Goal: Transaction & Acquisition: Purchase product/service

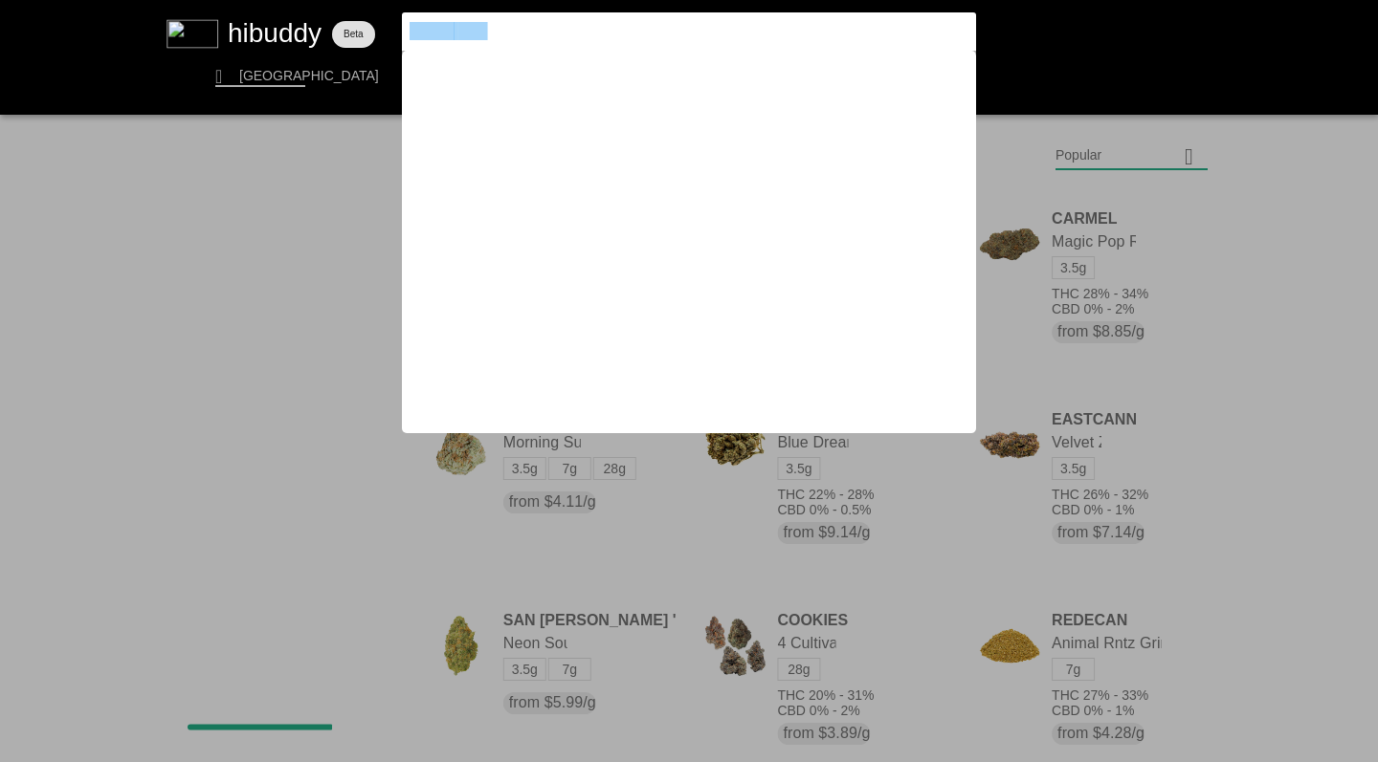
drag, startPoint x: 0, startPoint y: 0, endPoint x: 304, endPoint y: 19, distance: 304.8
click at [304, 19] on flt-glass-pane at bounding box center [689, 381] width 1378 height 762
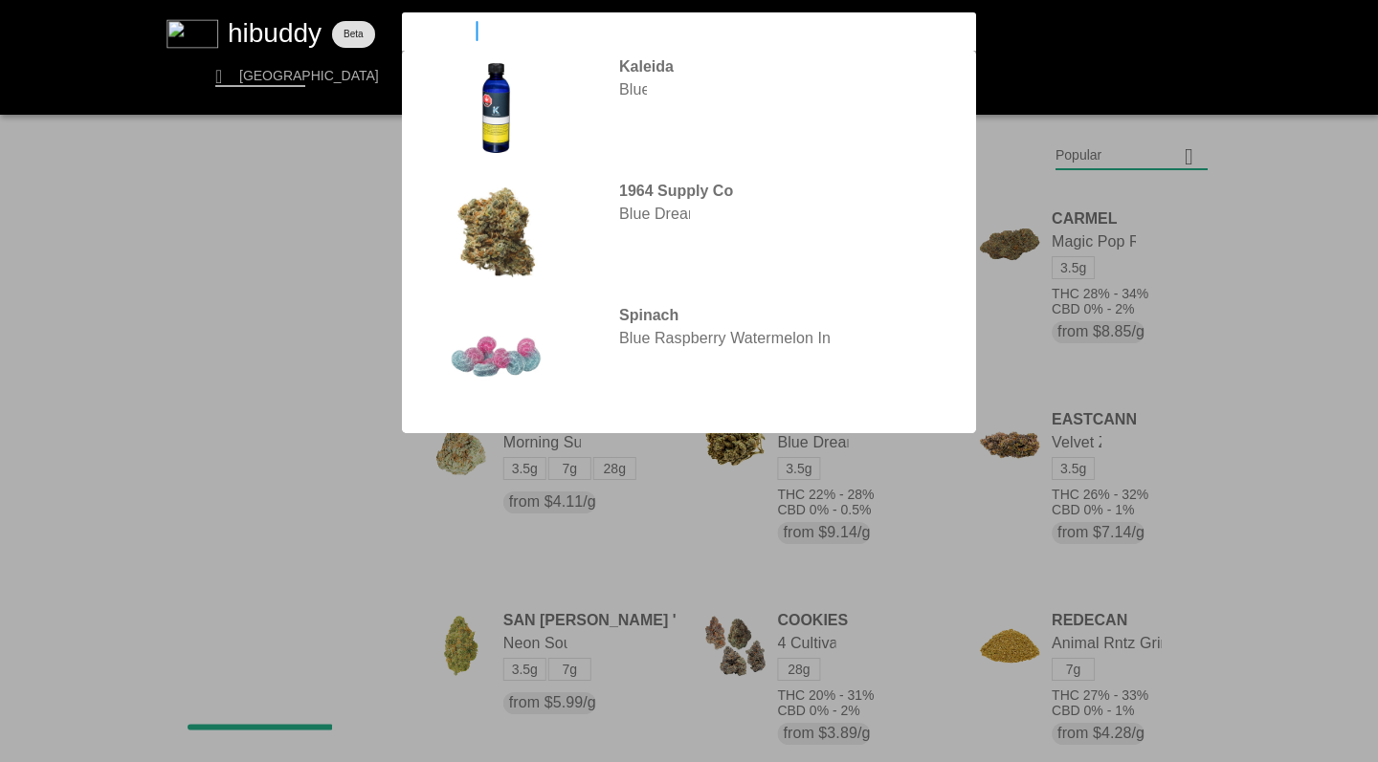
type input "BLUE PAVE"
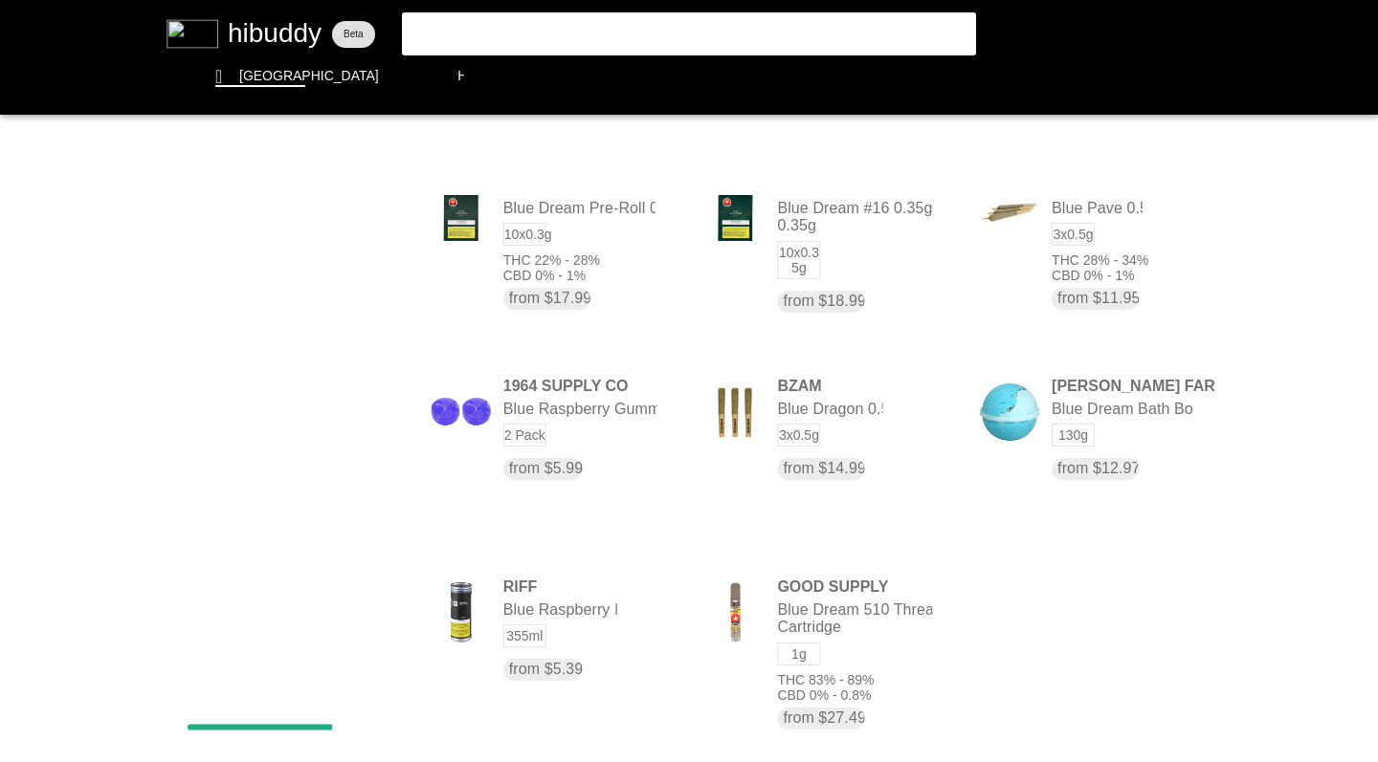
click at [1081, 255] on flt-glass-pane at bounding box center [689, 381] width 1378 height 762
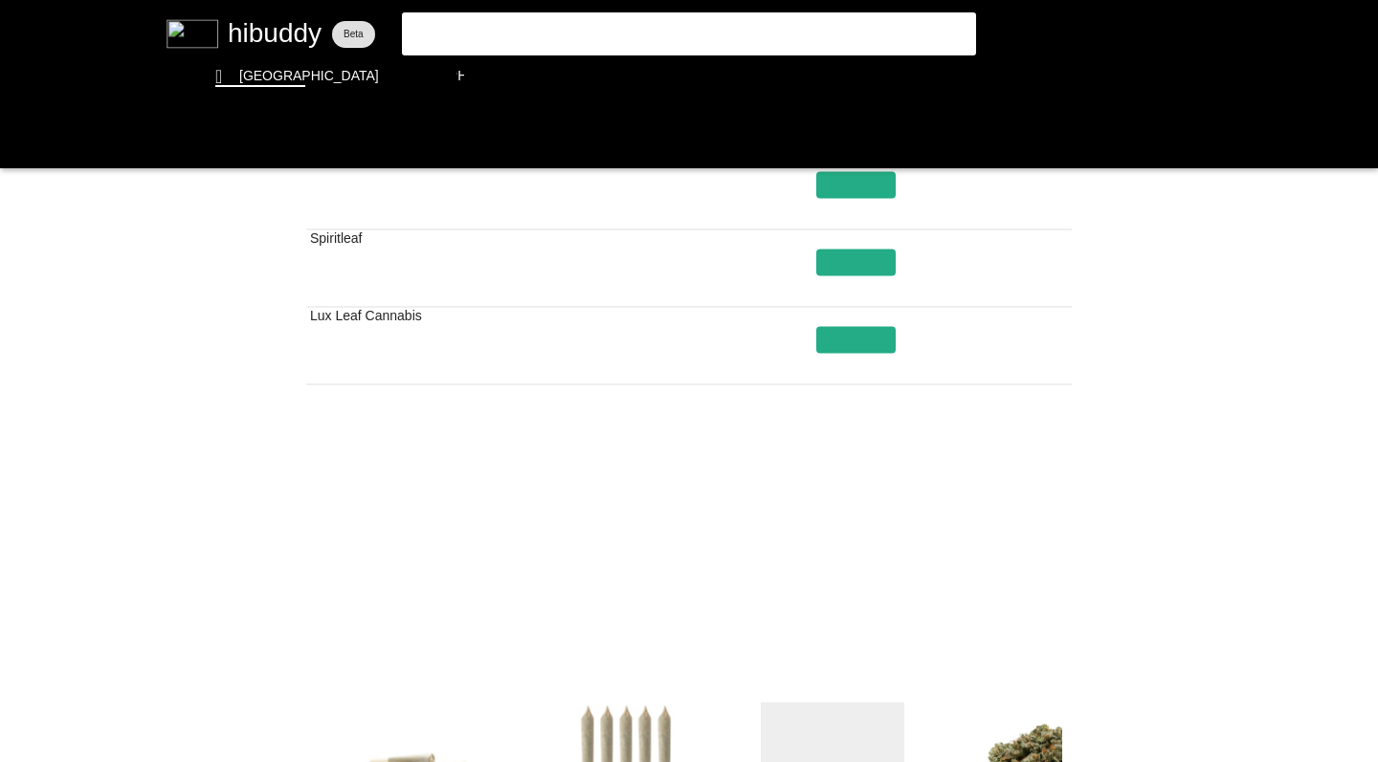
click at [781, 603] on flt-glass-pane at bounding box center [689, 381] width 1378 height 762
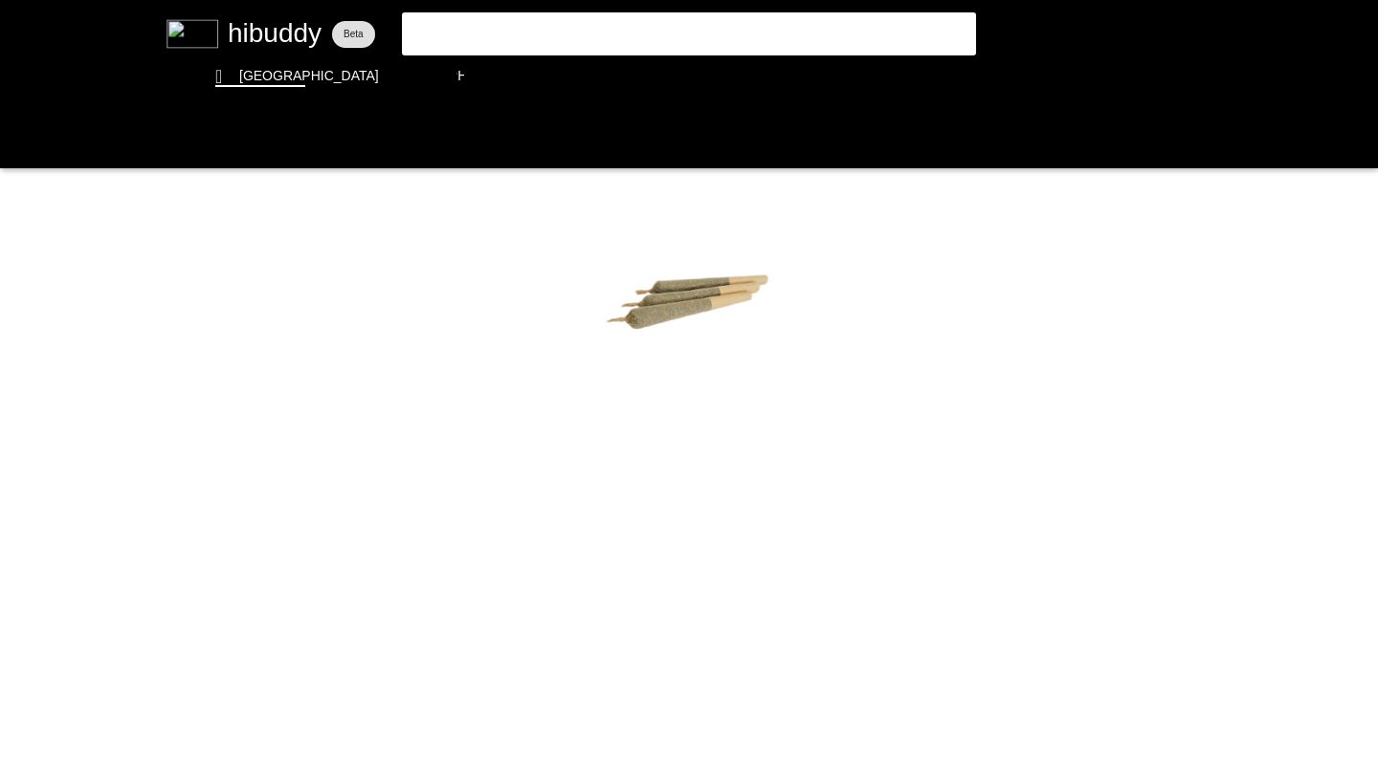
click at [20, 142] on flt-glass-pane at bounding box center [689, 381] width 1378 height 762
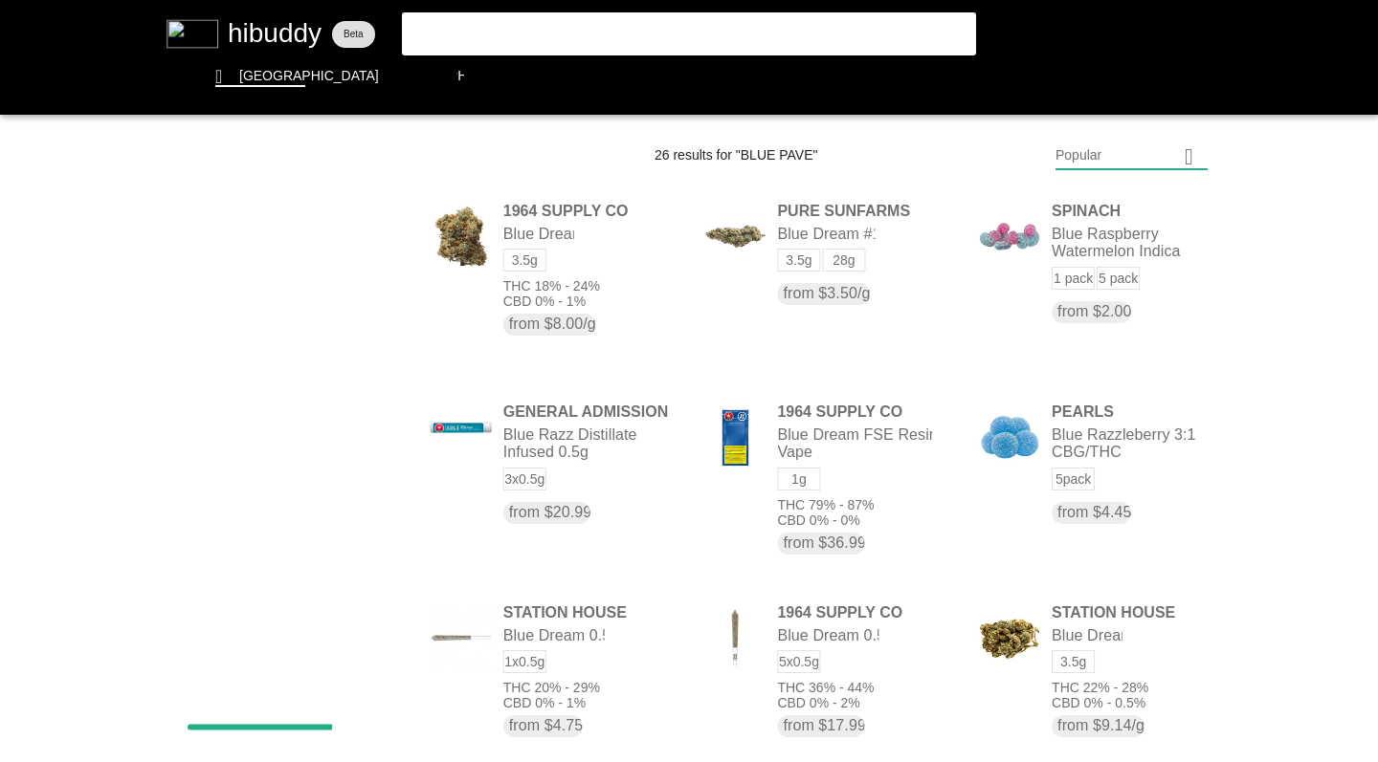
click at [962, 78] on flt-glass-pane at bounding box center [689, 381] width 1378 height 762
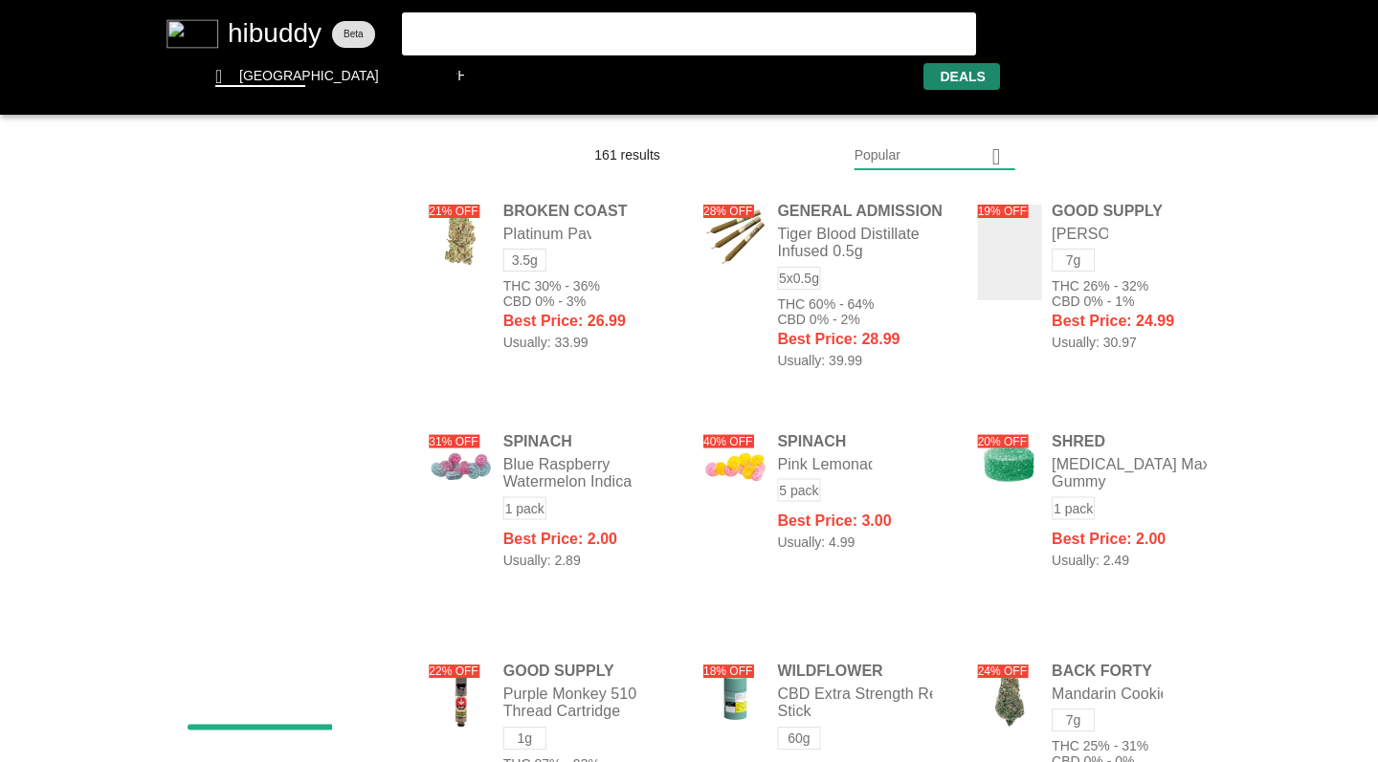
click at [876, 153] on flt-glass-pane at bounding box center [689, 381] width 1378 height 762
click at [891, 435] on flt-glass-pane at bounding box center [689, 381] width 1378 height 762
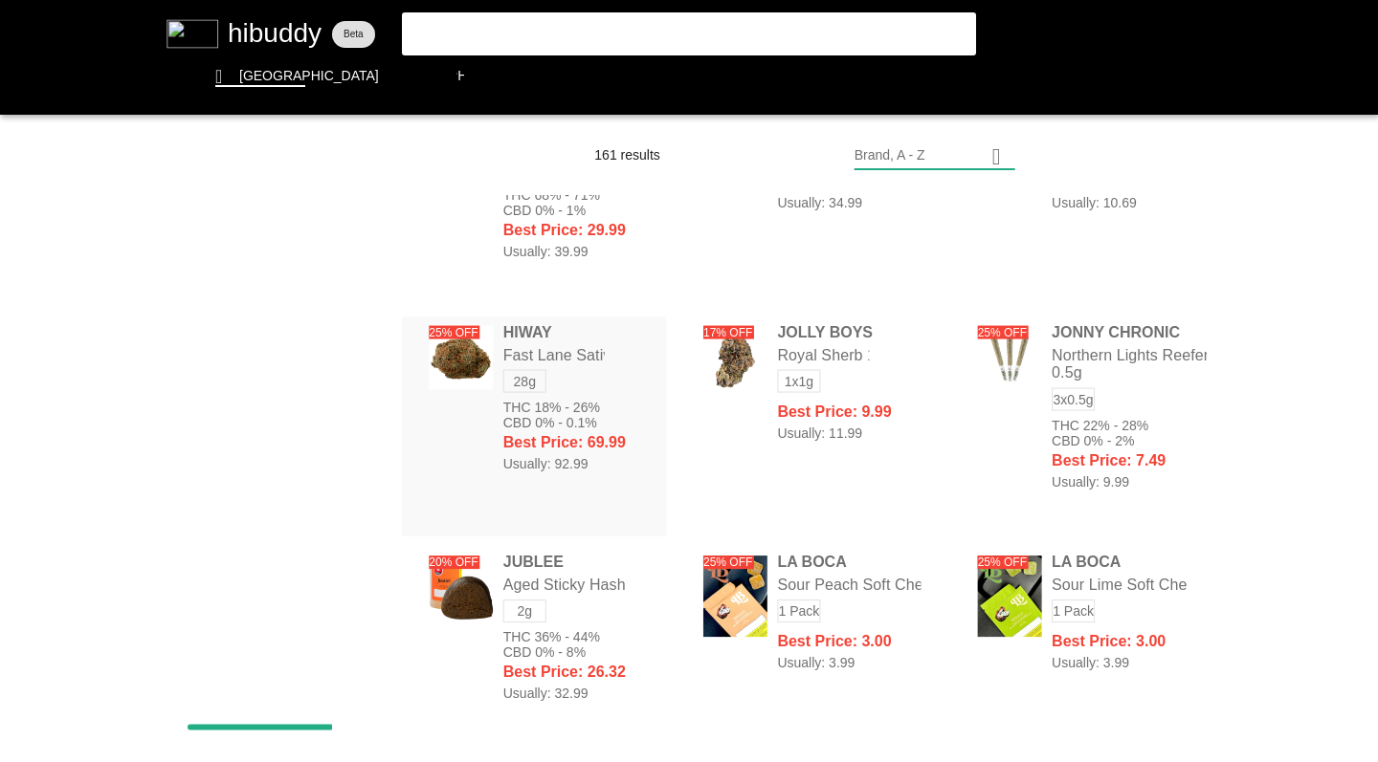
click at [750, 348] on flt-glass-pane at bounding box center [689, 381] width 1378 height 762
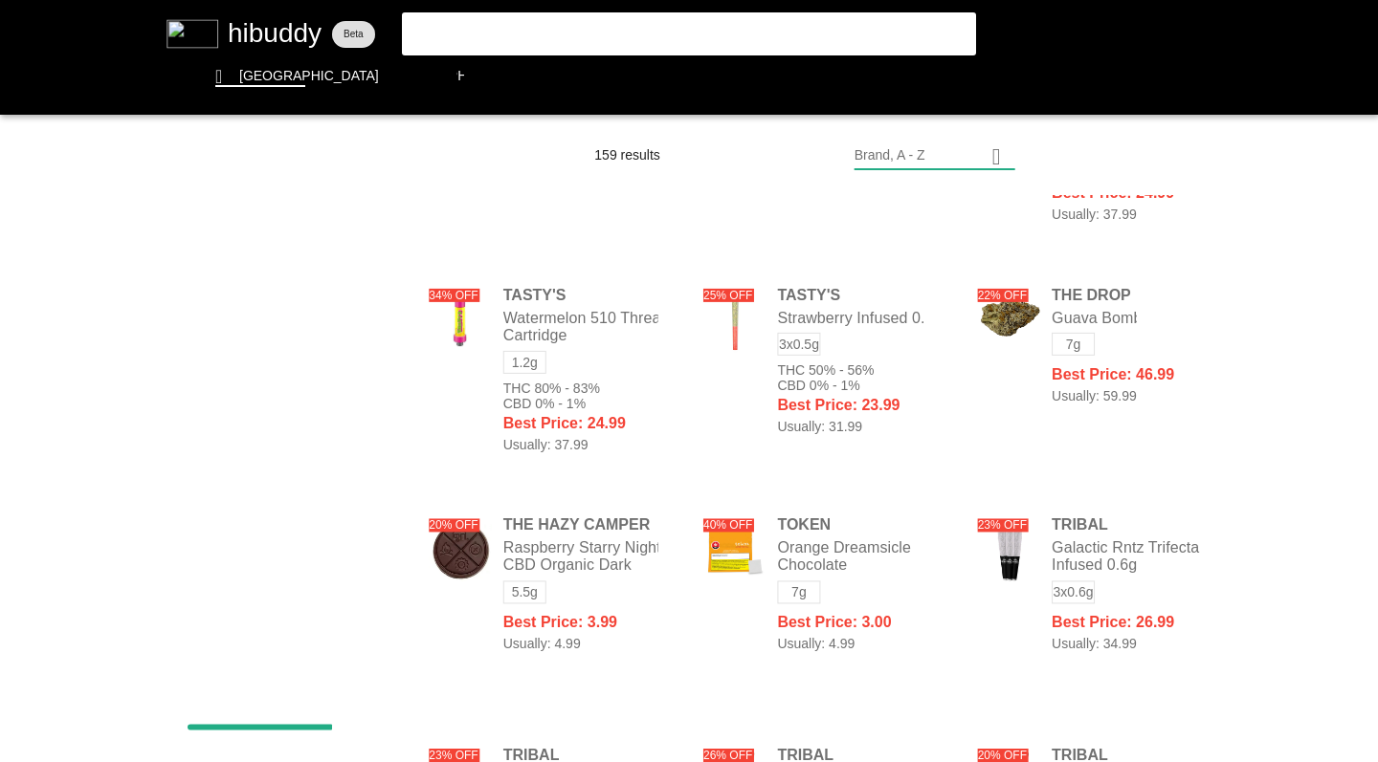
click at [1109, 361] on flt-glass-pane at bounding box center [689, 381] width 1378 height 762
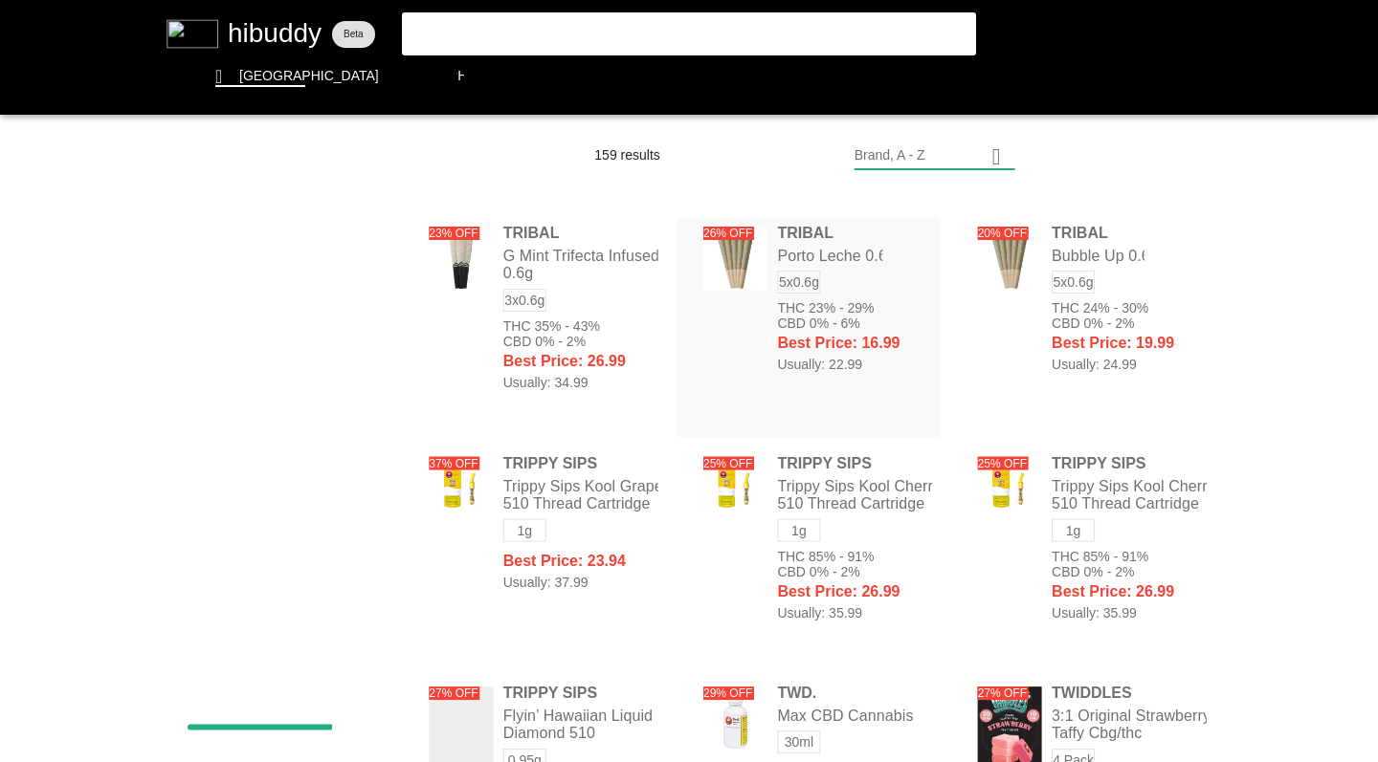
click at [721, 325] on flt-glass-pane at bounding box center [689, 381] width 1378 height 762
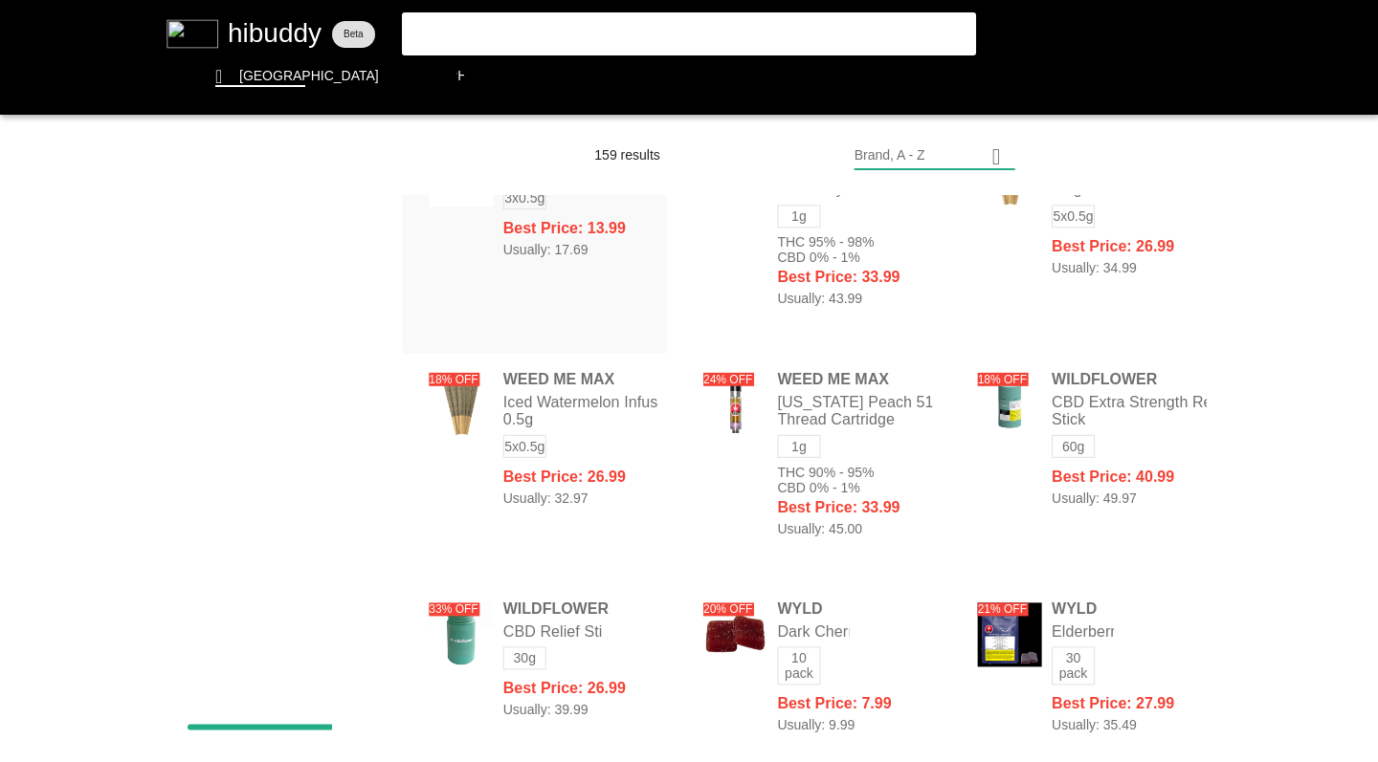
click at [504, 77] on flt-glass-pane at bounding box center [689, 381] width 1378 height 762
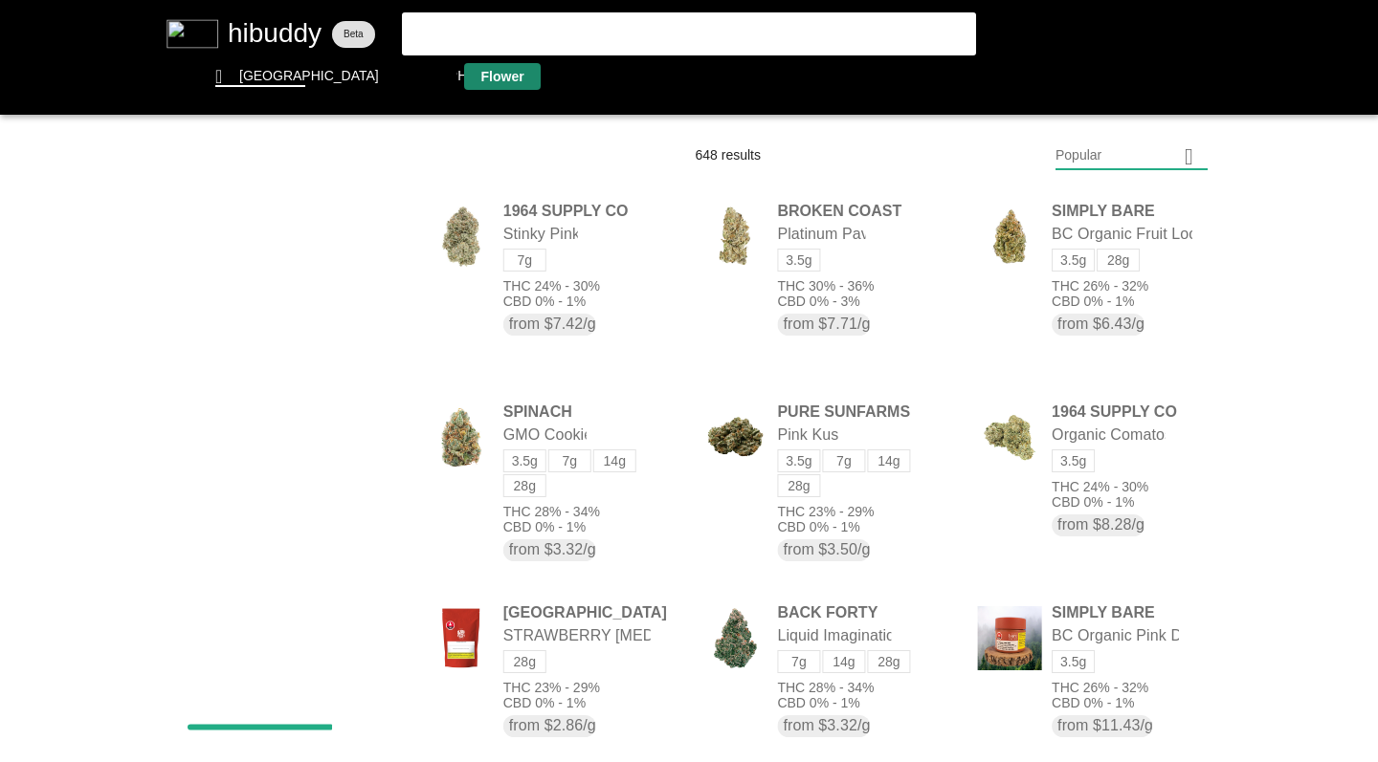
click at [1074, 157] on flt-glass-pane at bounding box center [689, 381] width 1378 height 762
click at [1105, 661] on flt-glass-pane at bounding box center [689, 381] width 1378 height 762
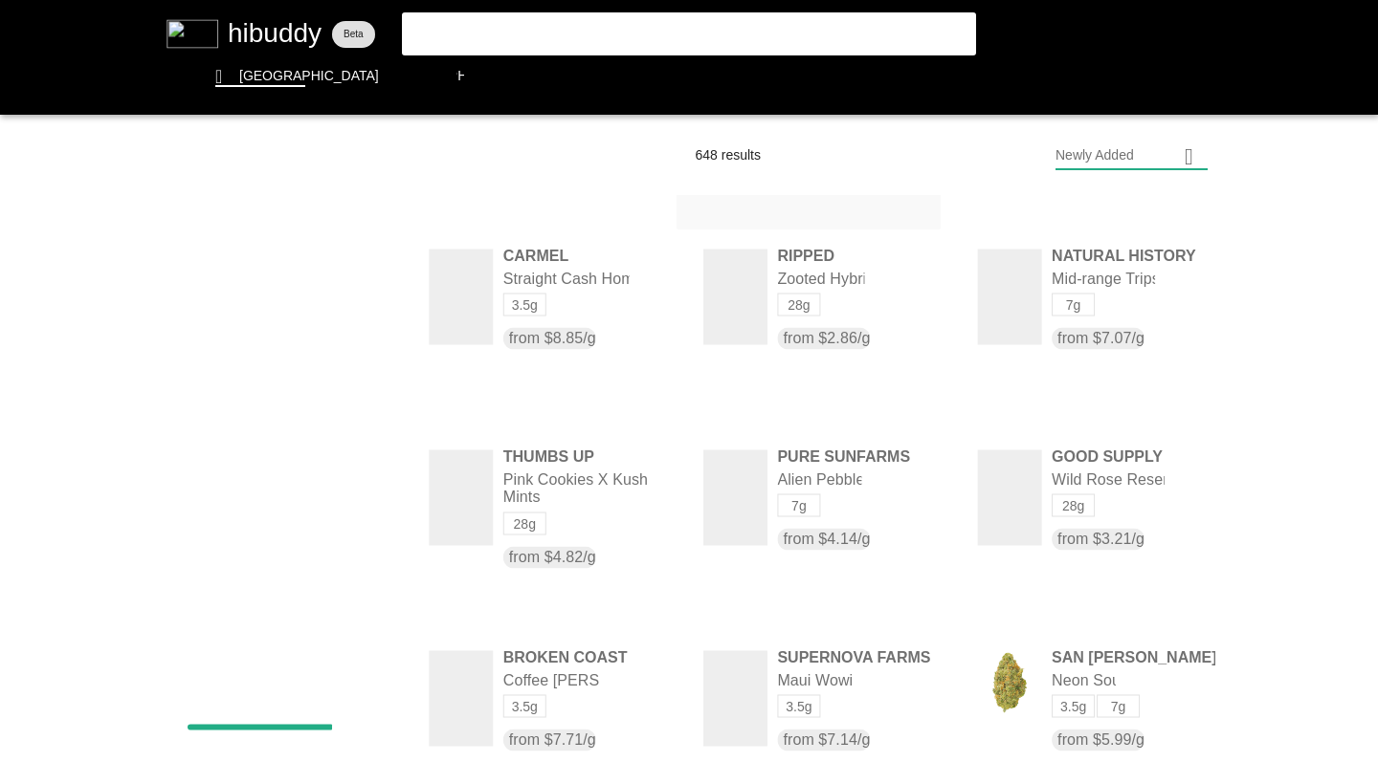
click at [538, 283] on flt-glass-pane at bounding box center [689, 381] width 1378 height 762
click at [686, 73] on flt-glass-pane at bounding box center [689, 381] width 1378 height 762
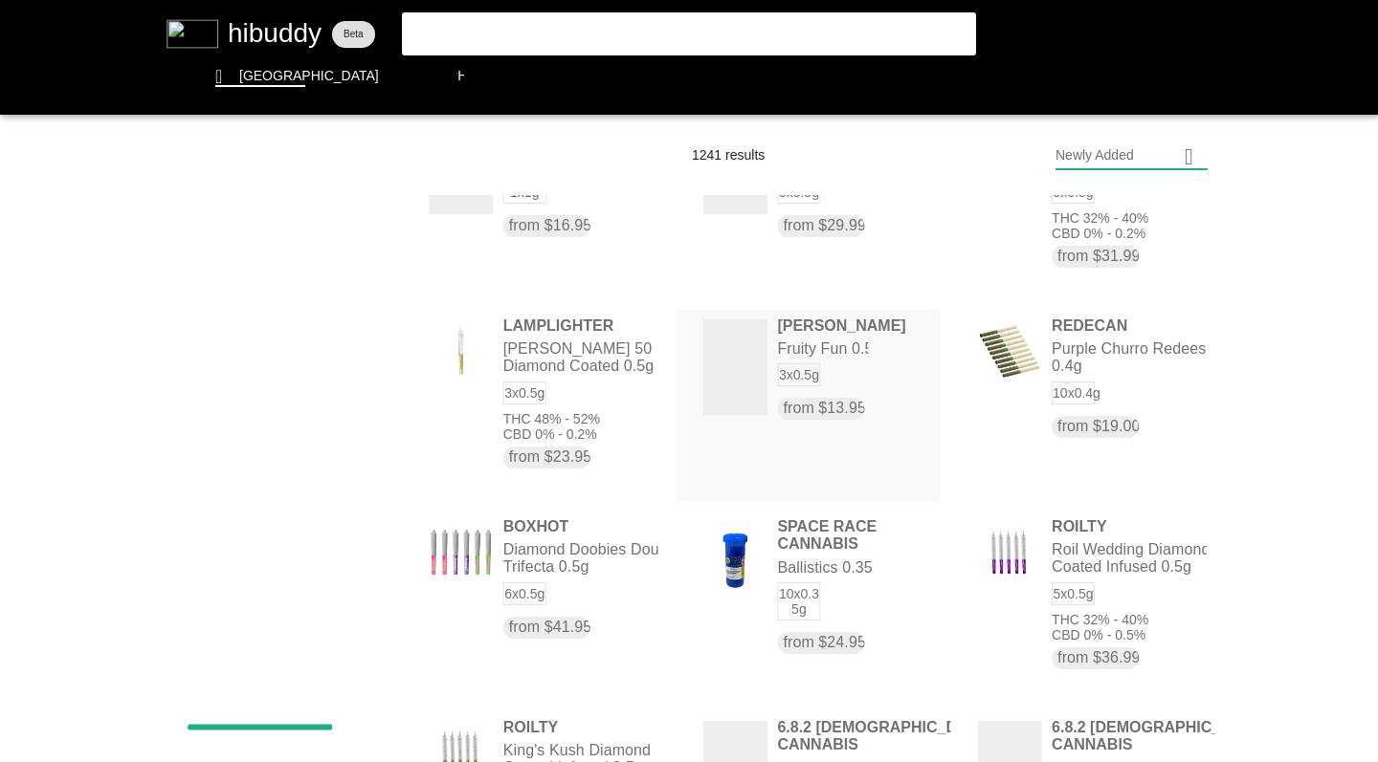
click at [833, 350] on flt-glass-pane at bounding box center [689, 381] width 1378 height 762
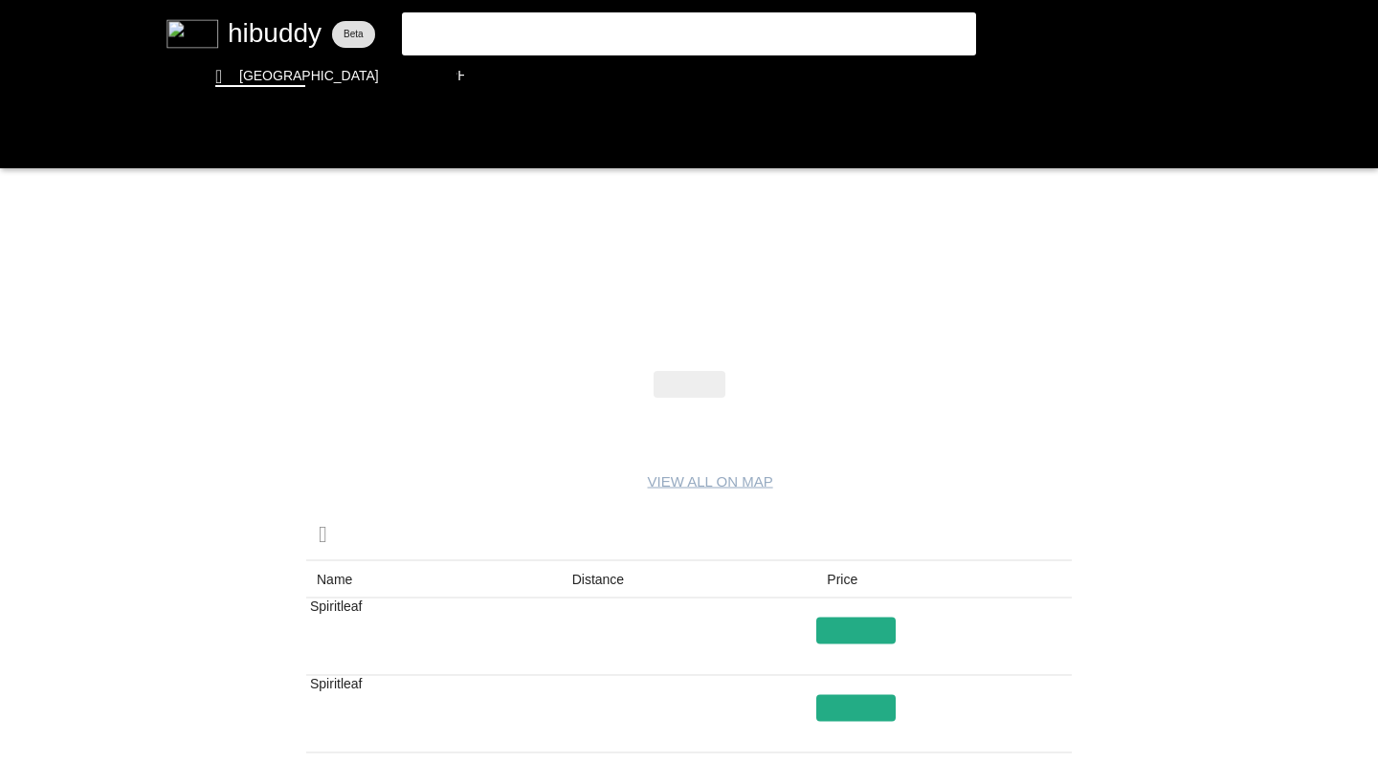
click at [19, 141] on flt-glass-pane at bounding box center [689, 381] width 1378 height 762
